Goal: Browse casually

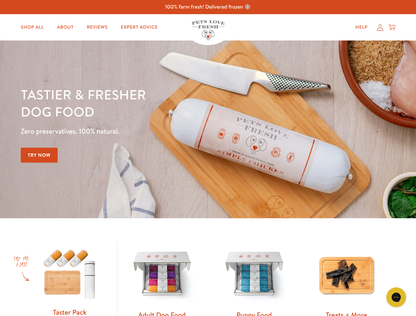
click at [208, 158] on div "Tastier & fresher dog food Zero preservatives. 100% natural. Try Now" at bounding box center [146, 129] width 250 height 87
click at [396, 298] on icon "Gorgias live chat" at bounding box center [396, 297] width 6 height 6
